Goal: Navigation & Orientation: Find specific page/section

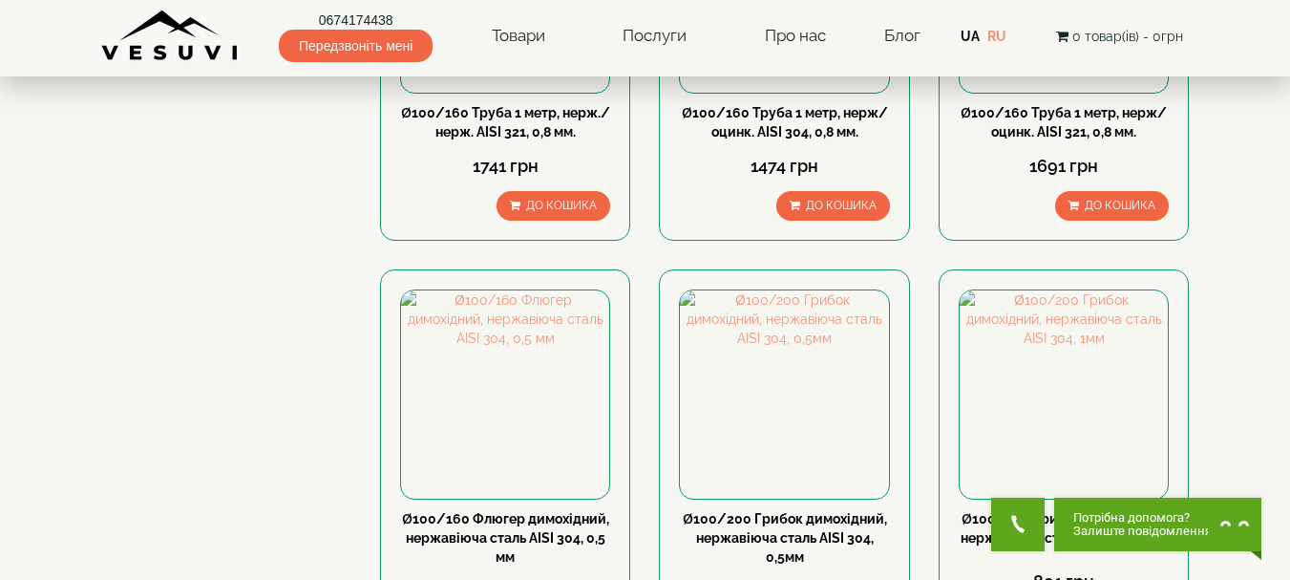
scroll to position [2006, 0]
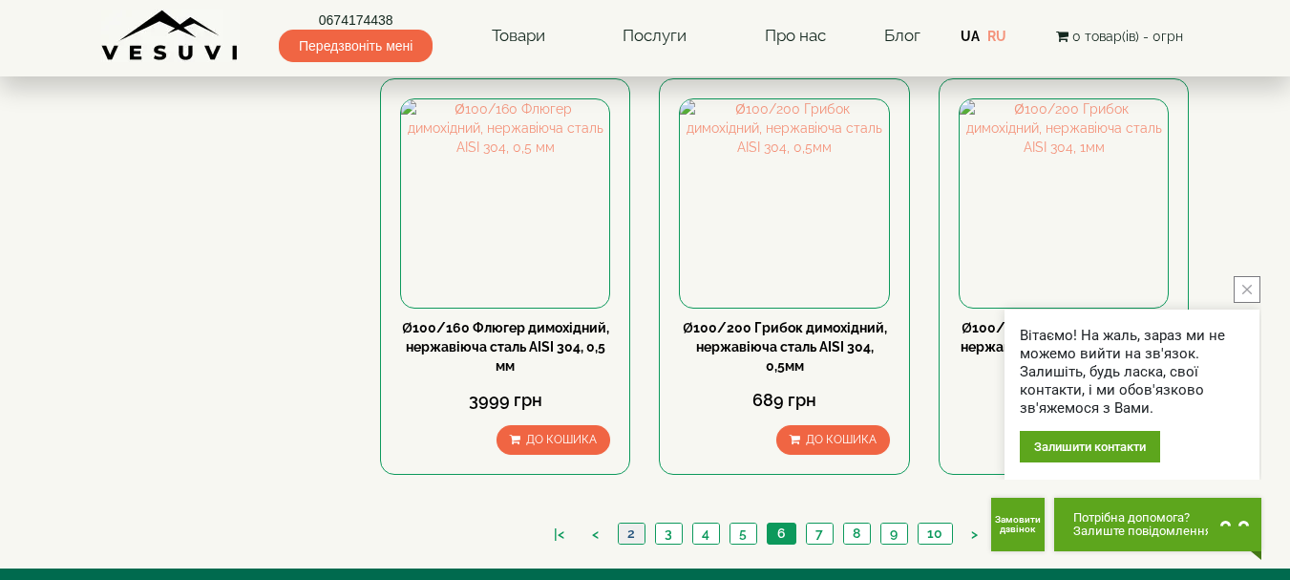
click at [635, 523] on link "2" at bounding box center [631, 533] width 27 height 20
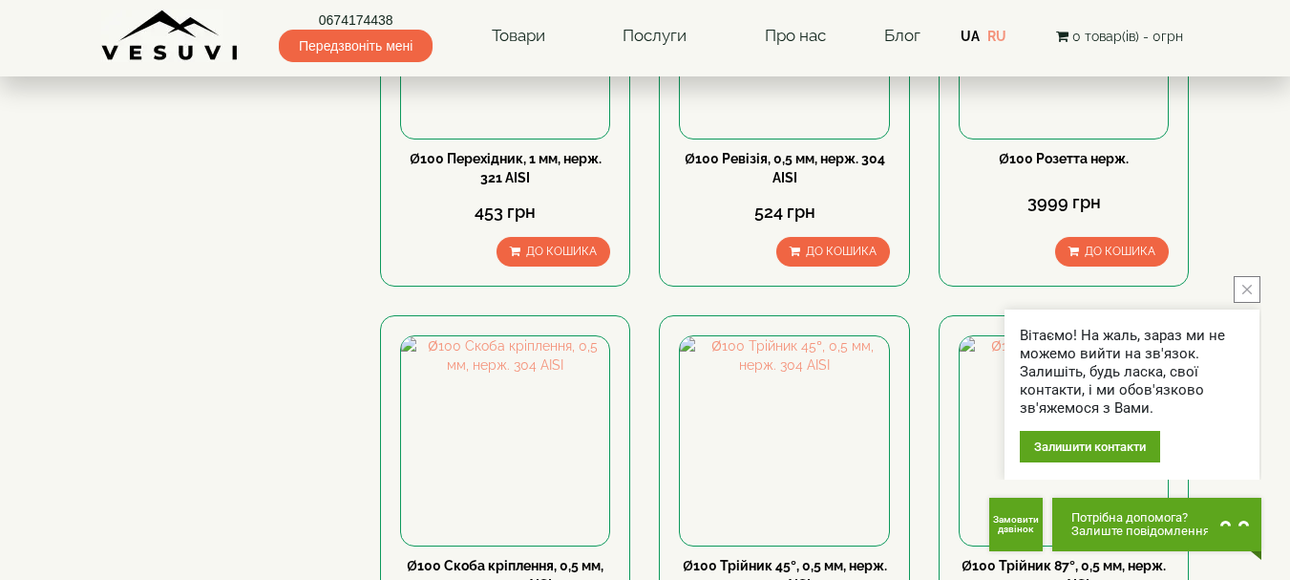
scroll to position [1051, 0]
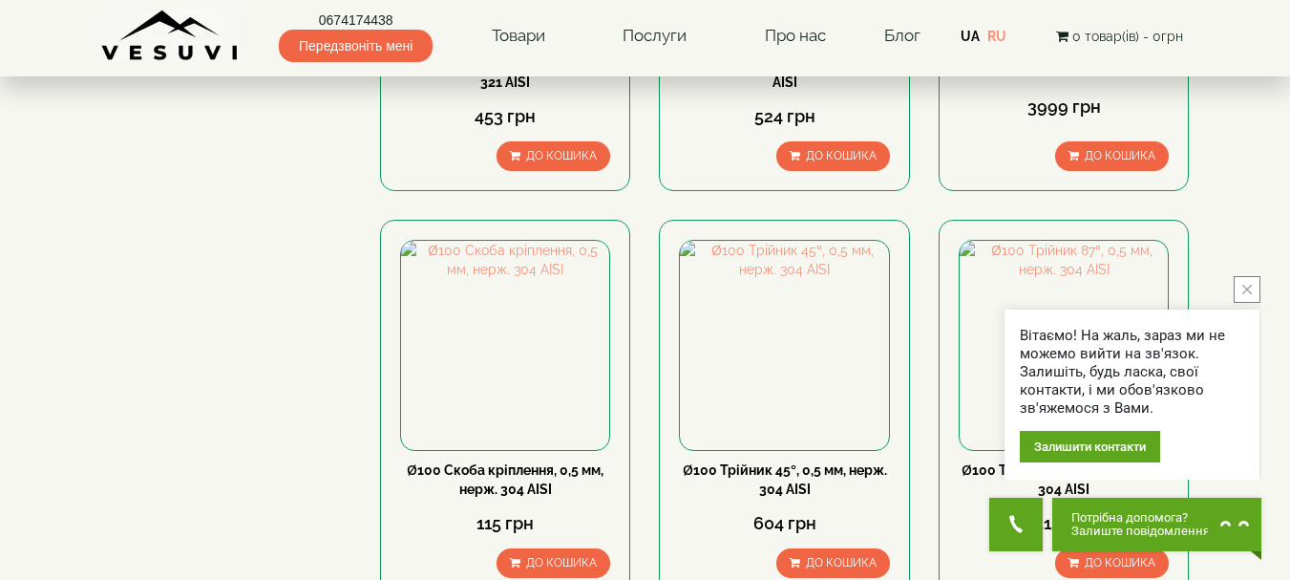
click at [1243, 287] on icon "close button" at bounding box center [1248, 290] width 10 height 10
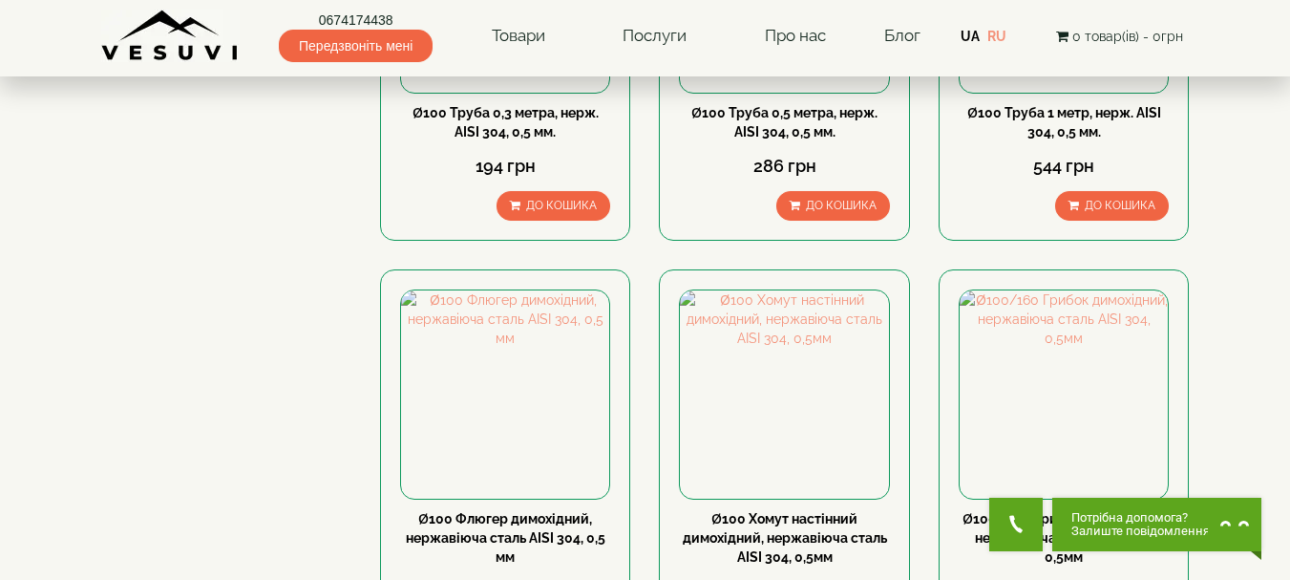
scroll to position [2006, 0]
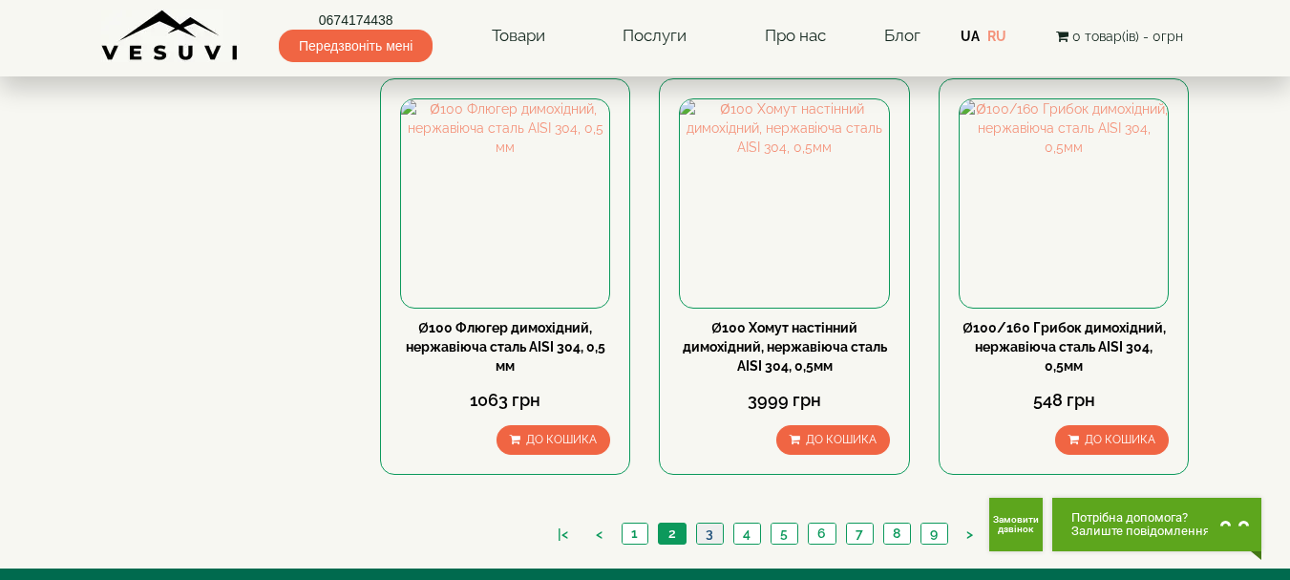
click at [717, 523] on link "3" at bounding box center [709, 533] width 27 height 20
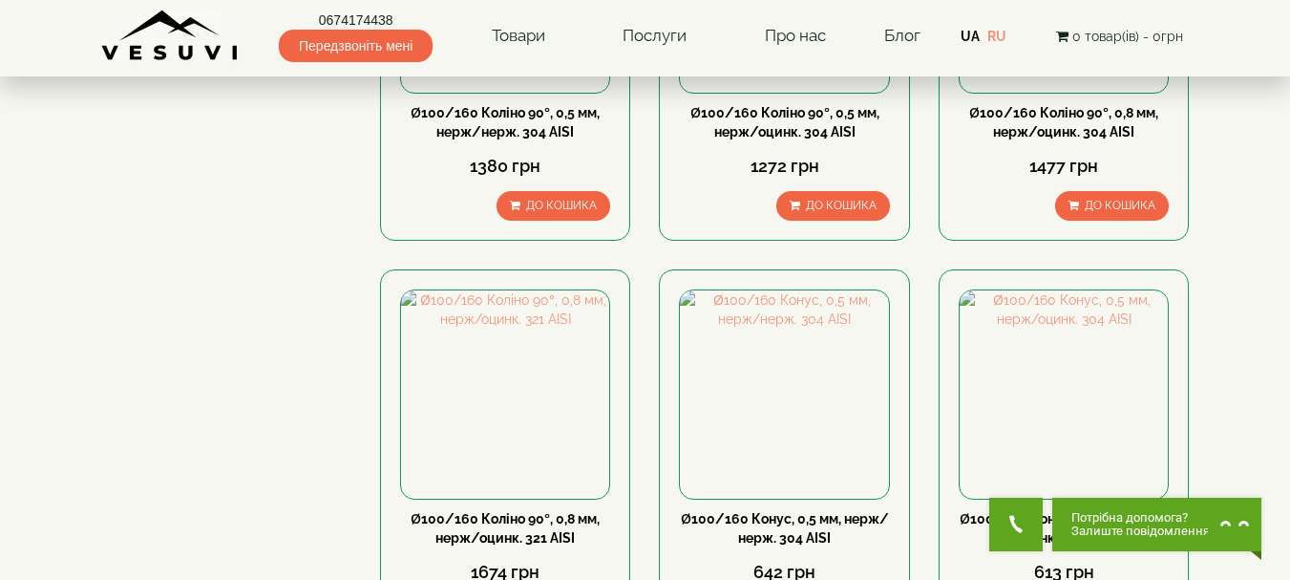
scroll to position [2101, 0]
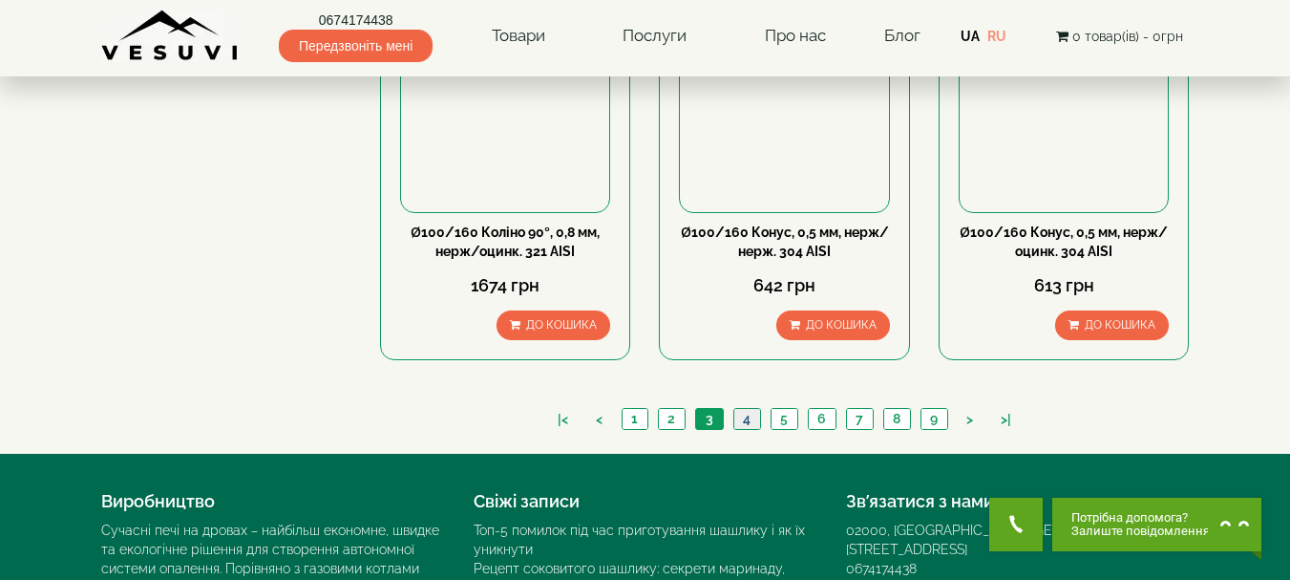
click at [755, 409] on link "4" at bounding box center [747, 419] width 27 height 20
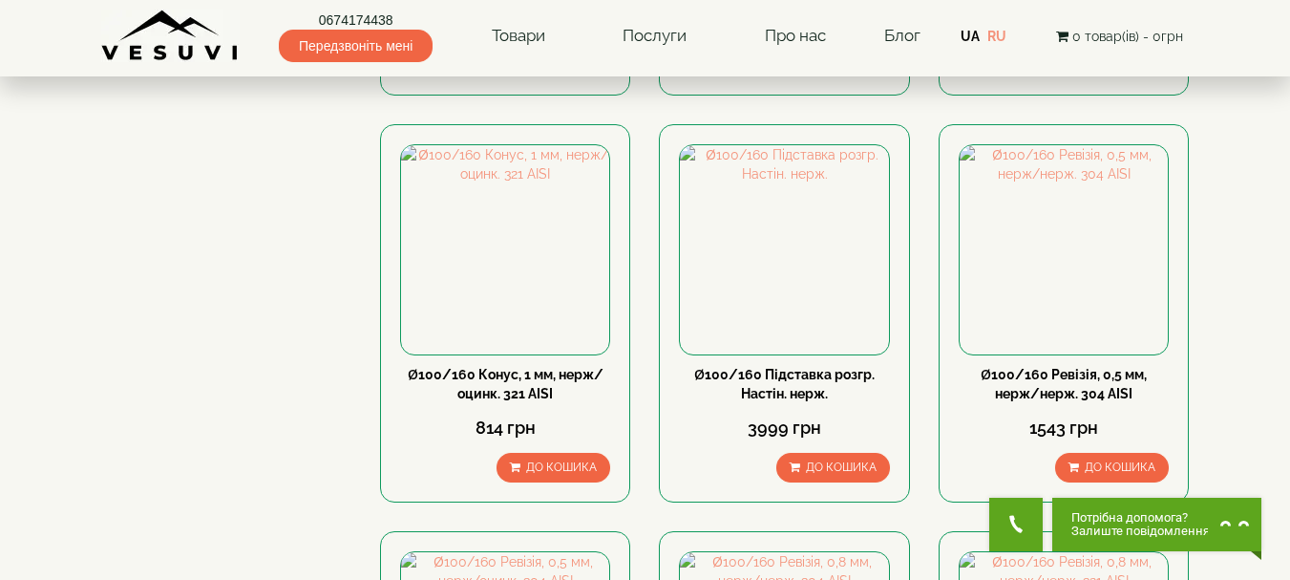
scroll to position [1051, 0]
